Goal: Task Accomplishment & Management: Complete application form

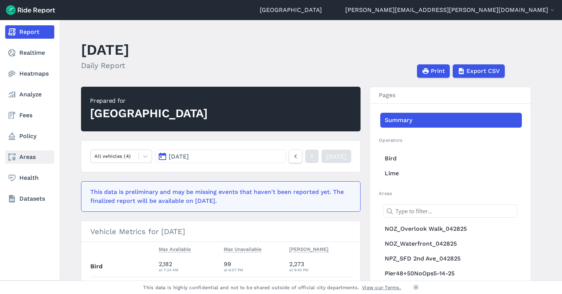
click at [26, 156] on link "Areas" at bounding box center [29, 156] width 49 height 13
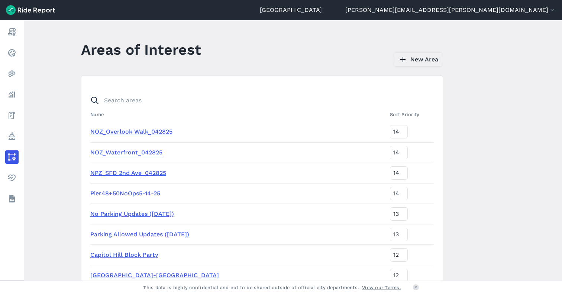
click at [411, 57] on link "New Area" at bounding box center [418, 59] width 49 height 14
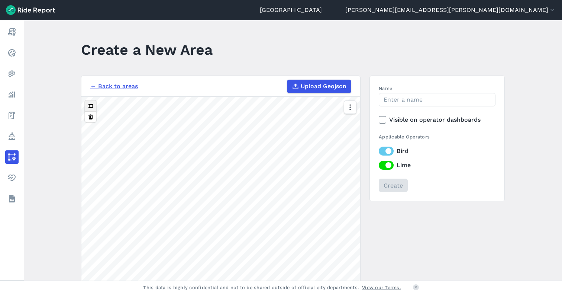
click at [91, 106] on button at bounding box center [90, 105] width 11 height 11
click at [415, 103] on input "Name" at bounding box center [437, 99] width 117 height 13
type input "S"
type input "[GEOGRAPHIC_DATA]"
click at [388, 180] on input "Create" at bounding box center [393, 185] width 29 height 13
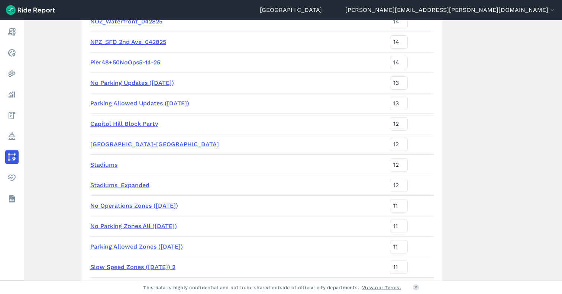
scroll to position [180, 0]
click at [106, 164] on link "Stadiums" at bounding box center [103, 164] width 27 height 7
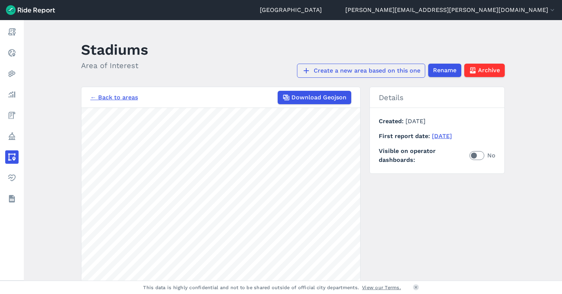
click at [362, 72] on link "Create a new area based on this one" at bounding box center [361, 71] width 128 height 14
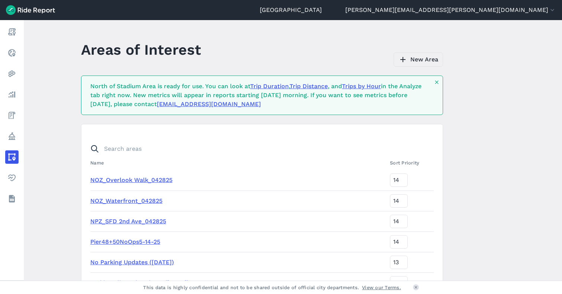
click at [408, 63] on link "New Area" at bounding box center [418, 59] width 49 height 14
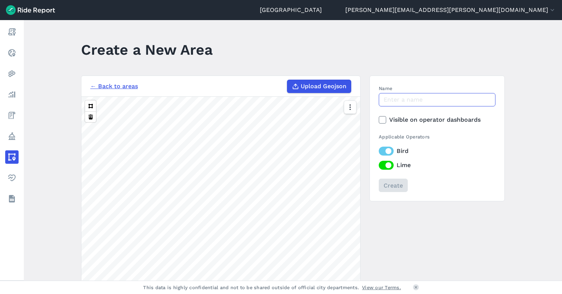
click at [427, 102] on input "Name" at bounding box center [437, 99] width 117 height 13
type input "Stadium Area"
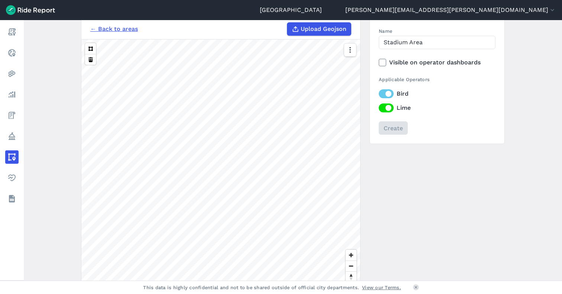
scroll to position [61, 0]
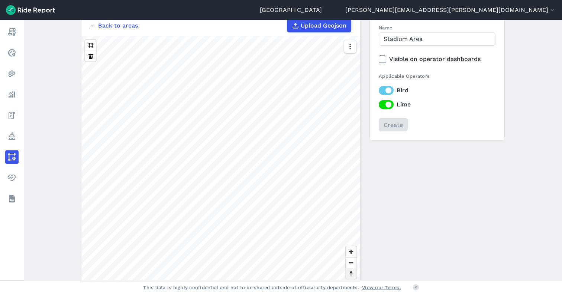
click at [350, 277] on span "Reset bearing to north" at bounding box center [351, 273] width 11 height 10
click at [89, 44] on button at bounding box center [90, 45] width 11 height 11
click at [388, 124] on input "Create" at bounding box center [393, 124] width 29 height 13
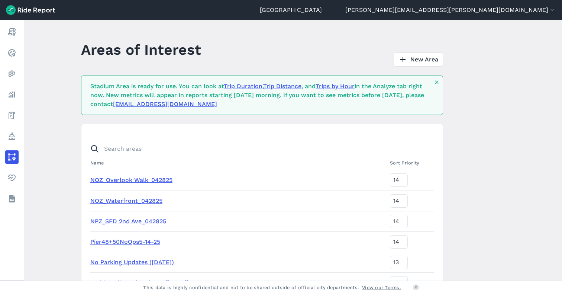
scroll to position [1199, 0]
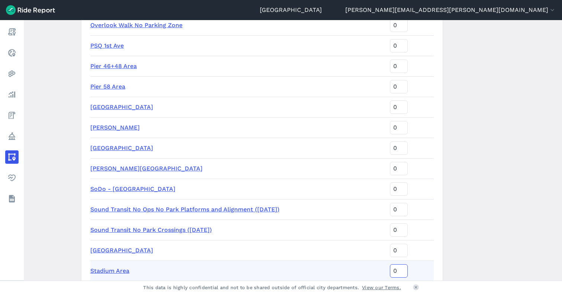
click at [397, 270] on input "0" at bounding box center [399, 270] width 18 height 13
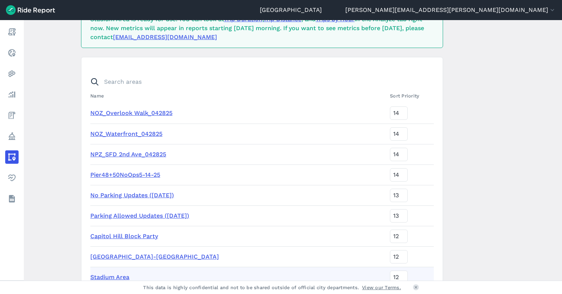
type input "1"
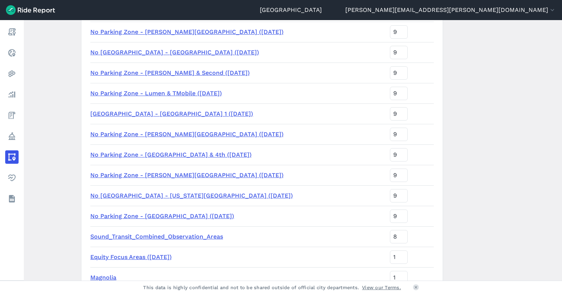
scroll to position [0, 0]
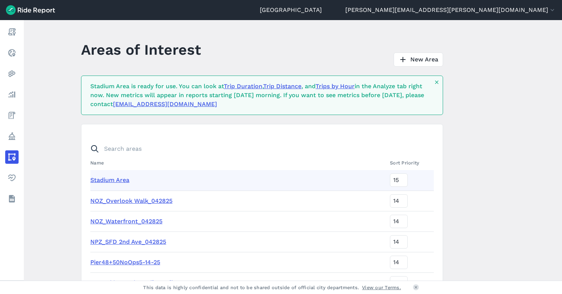
type input "15"
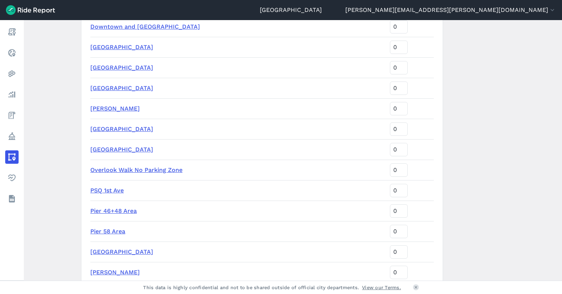
scroll to position [1073, 0]
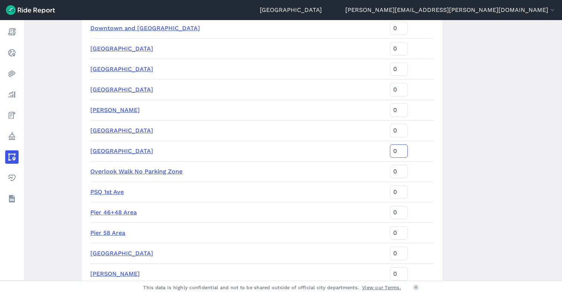
type input "-1"
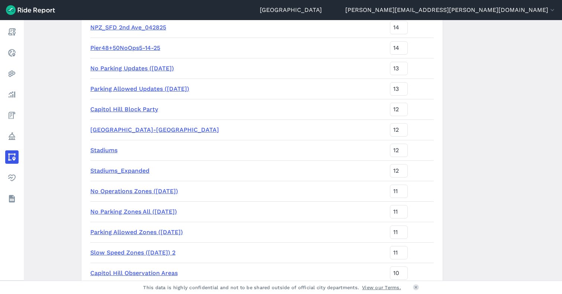
scroll to position [0, 0]
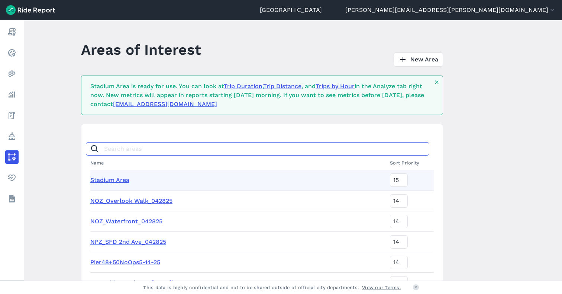
click at [146, 148] on input "Search areas" at bounding box center [258, 148] width 344 height 13
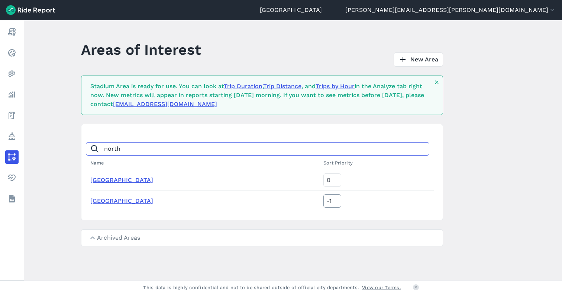
type input "north"
click at [335, 202] on input "-1" at bounding box center [333, 200] width 18 height 13
type input "-1"
type input "15"
click at [115, 147] on input "north" at bounding box center [258, 148] width 344 height 13
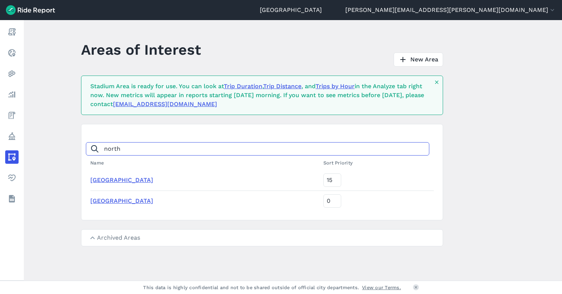
click at [115, 147] on input "north" at bounding box center [258, 148] width 344 height 13
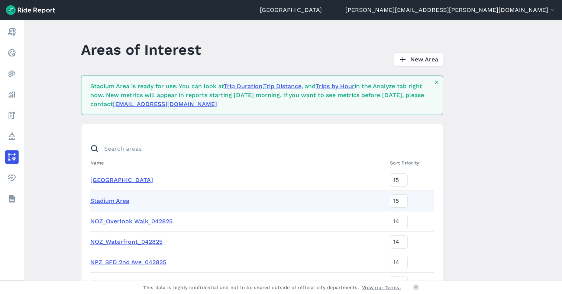
click at [118, 202] on link "Stadium Area" at bounding box center [109, 200] width 39 height 7
click at [134, 178] on link "[GEOGRAPHIC_DATA]" at bounding box center [121, 179] width 63 height 7
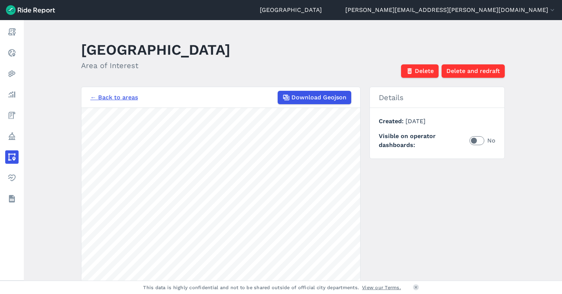
click at [122, 99] on link "← Back to areas" at bounding box center [114, 97] width 48 height 9
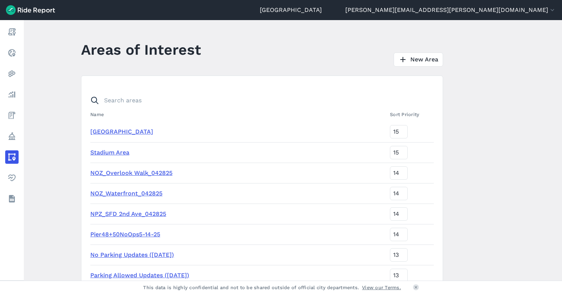
click at [115, 152] on link "Stadium Area" at bounding box center [109, 152] width 39 height 7
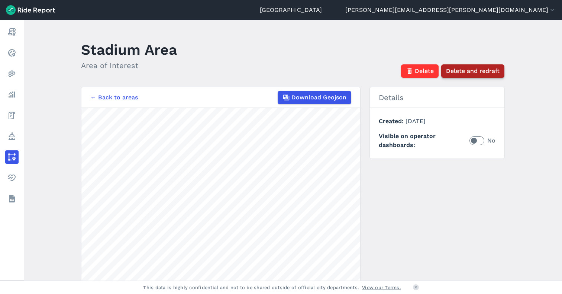
click at [458, 70] on span "Delete and redraft" at bounding box center [473, 71] width 54 height 9
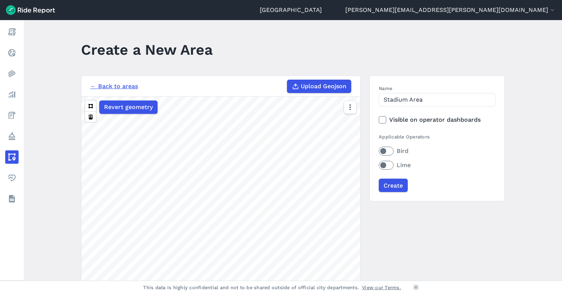
click at [362, 174] on div "← Back to areas Upload Geojson Revert geometry 200 ft Name Stadium Area Visible…" at bounding box center [293, 216] width 424 height 280
click at [395, 188] on input "Create" at bounding box center [393, 185] width 29 height 13
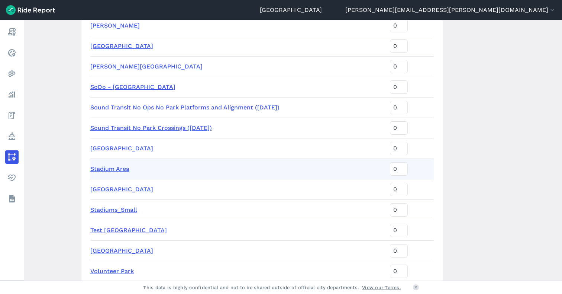
scroll to position [1302, 0]
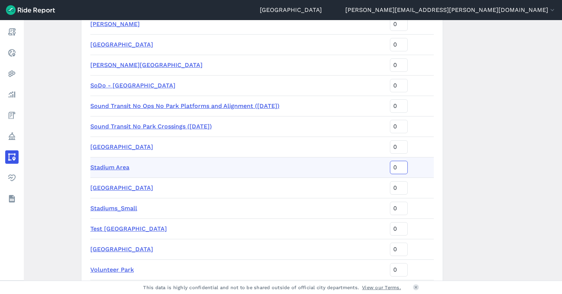
click at [395, 167] on input "0" at bounding box center [399, 167] width 18 height 13
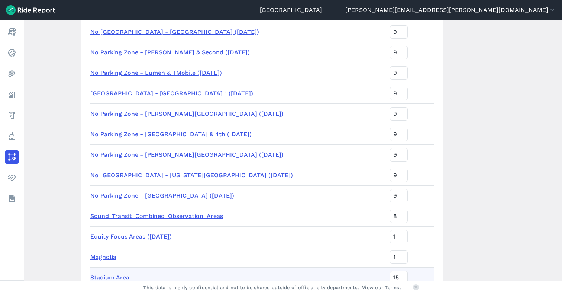
scroll to position [0, 0]
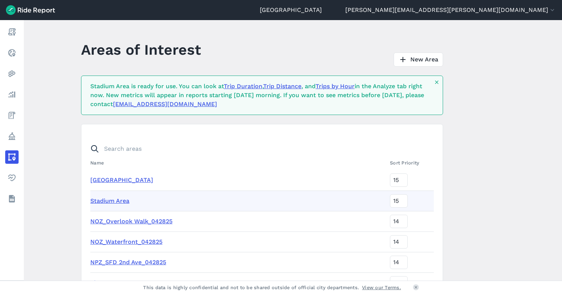
type input "15"
click at [461, 183] on main "Areas of Interest New Area Stadium Area is ready for use. You can look at Trip …" at bounding box center [293, 150] width 539 height 260
click at [117, 180] on link "[GEOGRAPHIC_DATA]" at bounding box center [121, 179] width 63 height 7
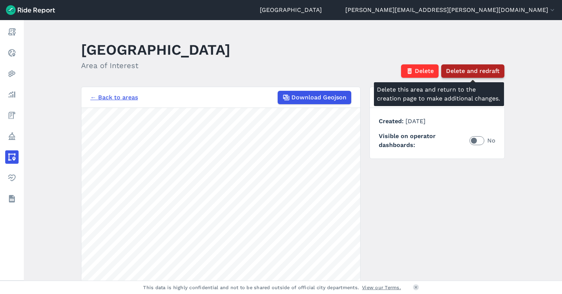
click at [469, 74] on span "Delete and redraft" at bounding box center [473, 71] width 54 height 9
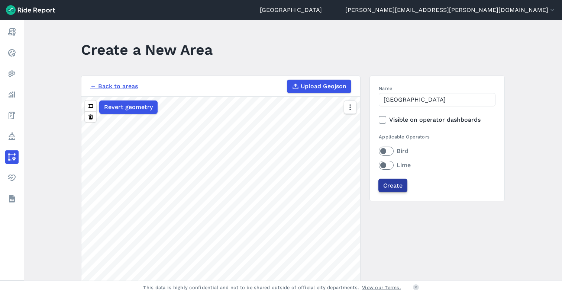
click at [387, 189] on input "Create" at bounding box center [393, 185] width 29 height 13
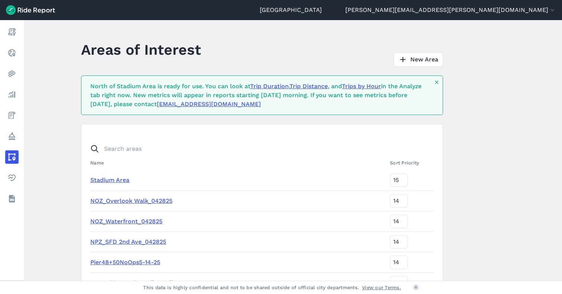
scroll to position [953, 0]
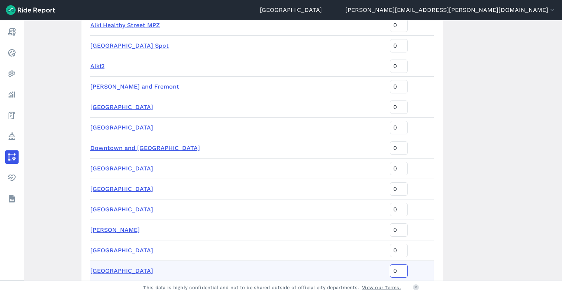
click at [398, 269] on input "0" at bounding box center [399, 270] width 18 height 13
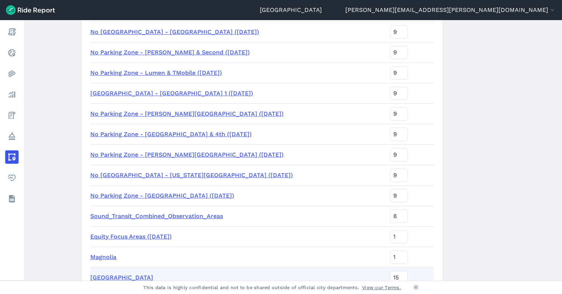
scroll to position [0, 0]
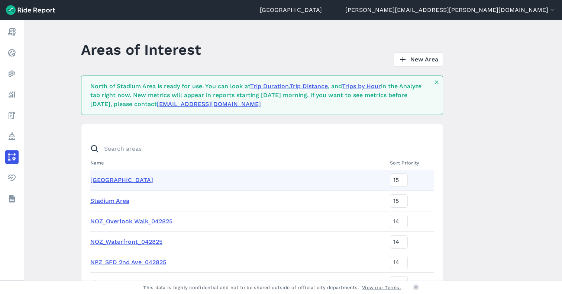
type input "15"
click at [203, 196] on td "Stadium Area" at bounding box center [238, 200] width 297 height 20
click at [491, 169] on main "Areas of Interest New Area North of Stadium Area is ready for use. You can look…" at bounding box center [293, 150] width 539 height 260
click at [134, 181] on link "[GEOGRAPHIC_DATA]" at bounding box center [121, 179] width 63 height 7
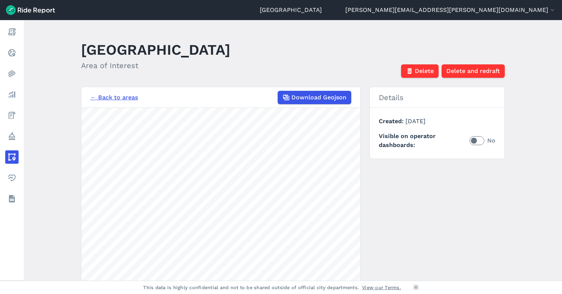
drag, startPoint x: 513, startPoint y: 228, endPoint x: 373, endPoint y: 175, distance: 150.0
click at [513, 228] on main "North of Stadium Area Area of Interest Delete Delete and redraft ← Back to area…" at bounding box center [293, 150] width 539 height 260
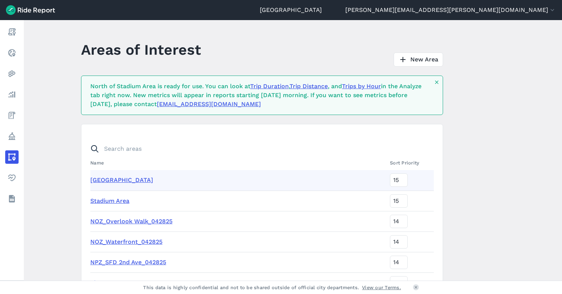
scroll to position [37, 0]
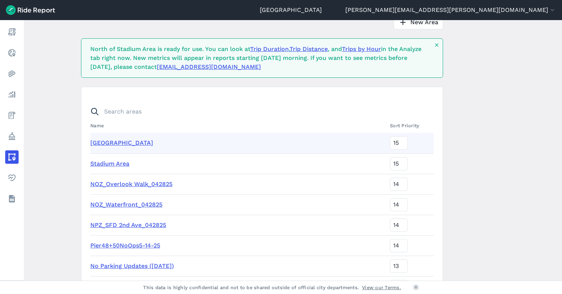
click at [109, 162] on link "Stadium Area" at bounding box center [109, 163] width 39 height 7
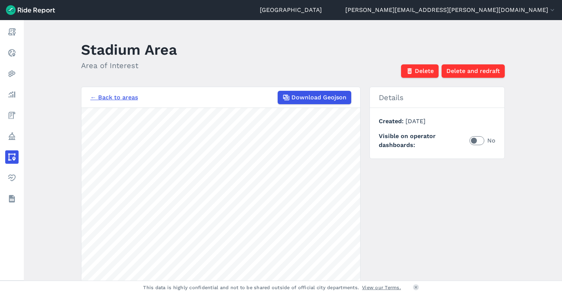
click at [512, 213] on main "Stadium Area Area of Interest Delete Delete and redraft ← Back to areas Downloa…" at bounding box center [293, 150] width 539 height 260
